Goal: Task Accomplishment & Management: Use online tool/utility

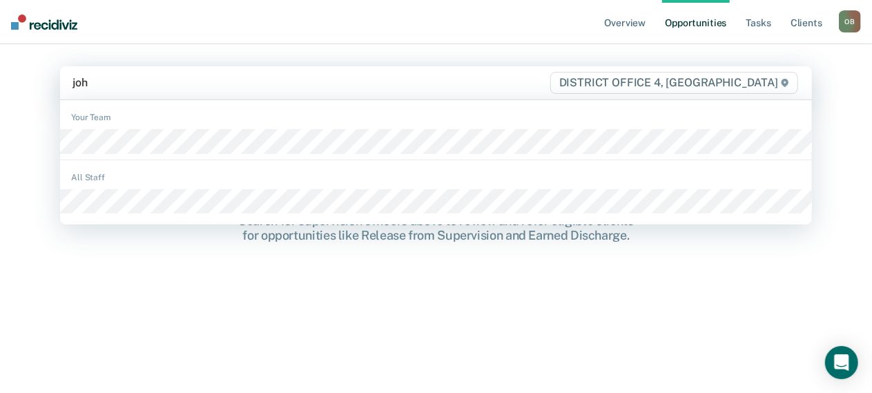
type input "[PERSON_NAME]"
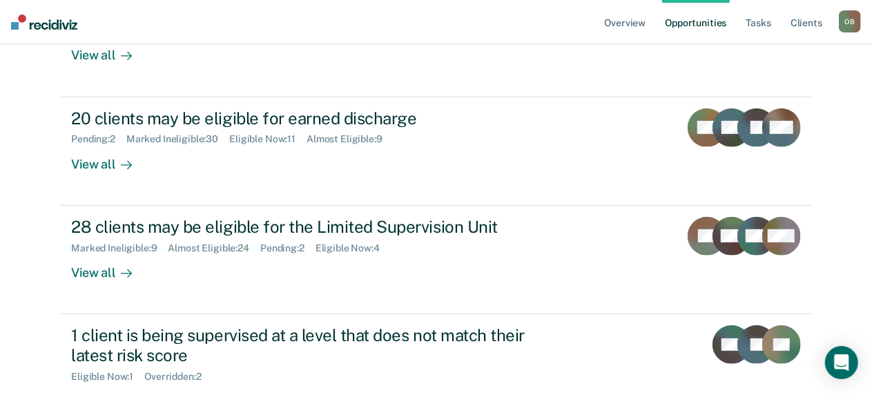
scroll to position [240, 0]
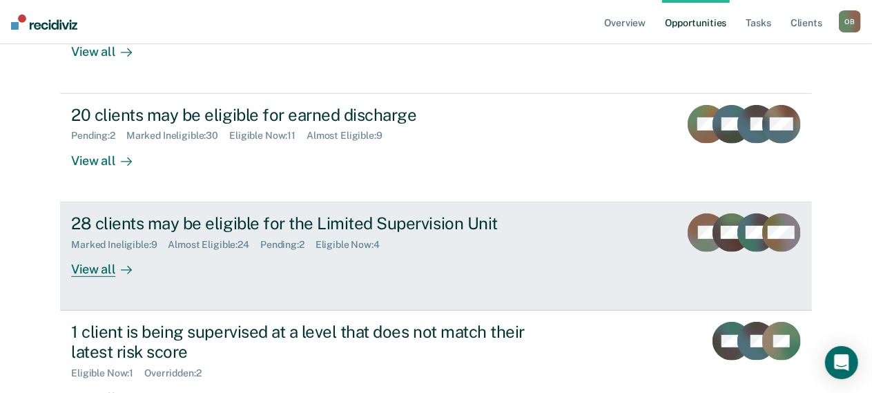
click at [95, 266] on div "View all" at bounding box center [109, 263] width 77 height 27
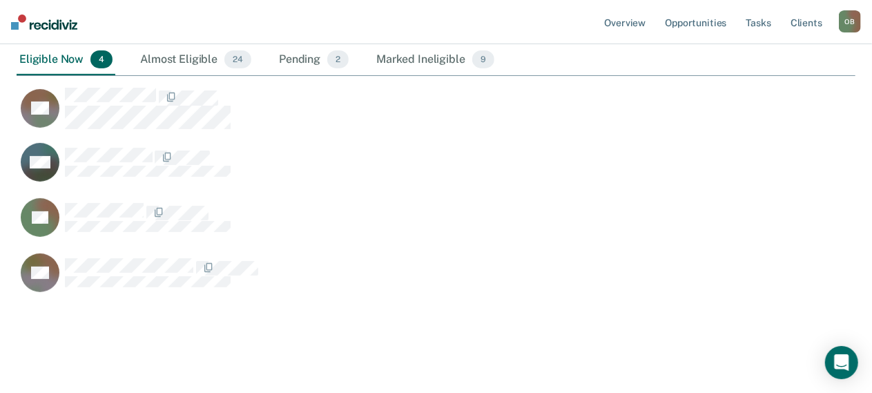
scroll to position [213, 0]
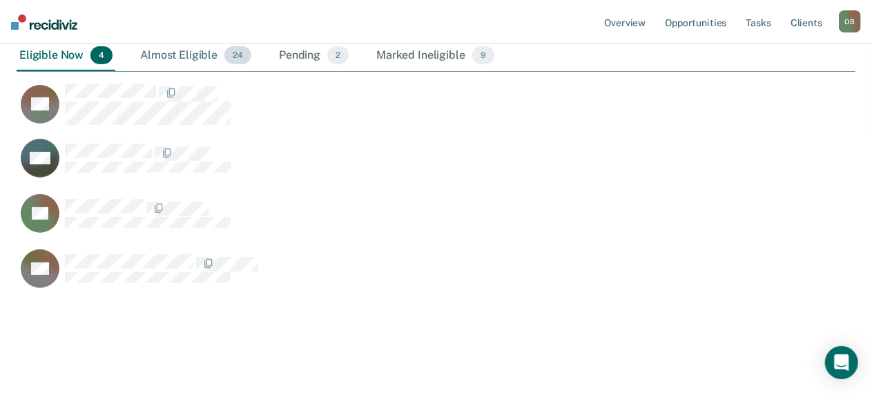
click at [172, 53] on div "Almost Eligible 24" at bounding box center [195, 56] width 117 height 30
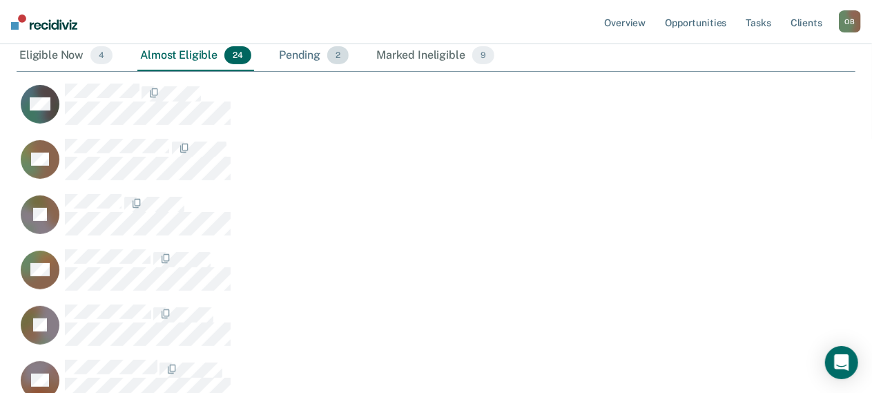
click at [297, 54] on div "Pending 2" at bounding box center [313, 56] width 75 height 30
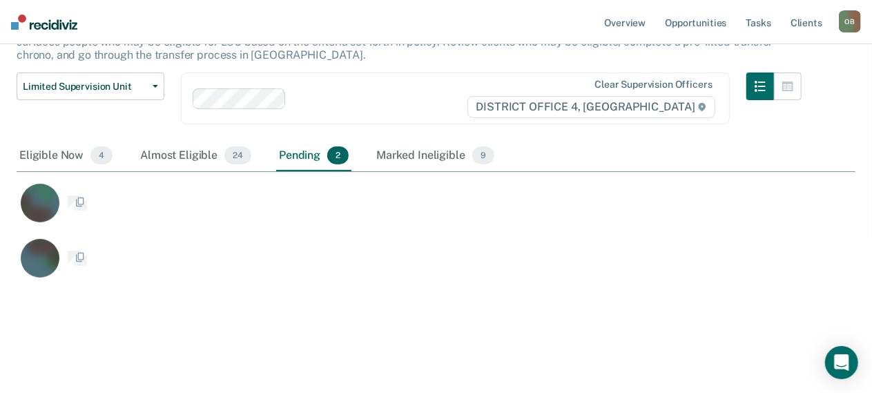
scroll to position [122, 0]
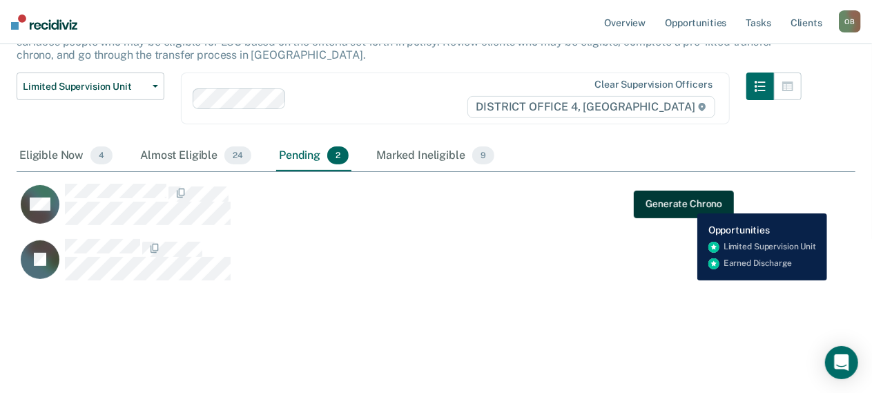
click at [687, 203] on button "Generate Chrono" at bounding box center [684, 204] width 100 height 28
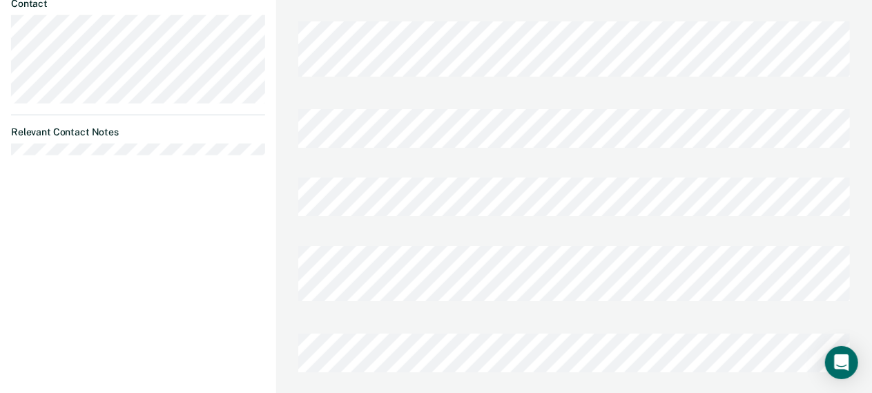
scroll to position [763, 0]
drag, startPoint x: 881, startPoint y: 200, endPoint x: 823, endPoint y: 222, distance: 62.3
click at [823, 233] on div at bounding box center [574, 277] width 552 height 88
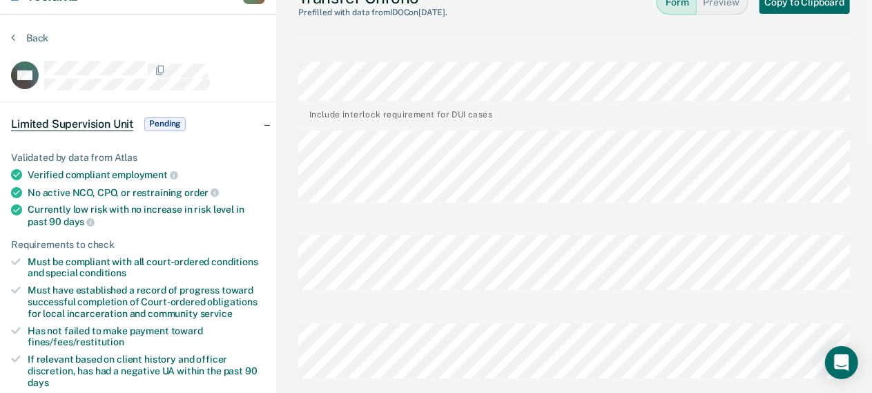
scroll to position [28, 0]
